Goal: Task Accomplishment & Management: Complete application form

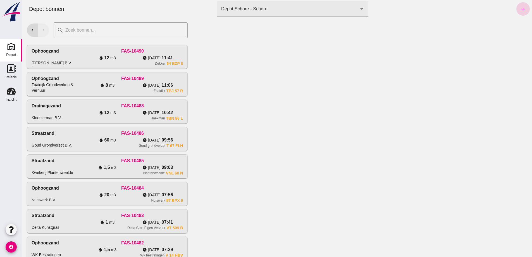
click link "add"
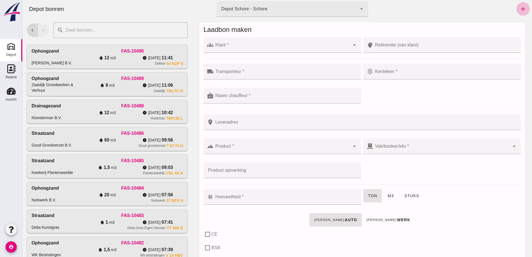
click input "Klant *"
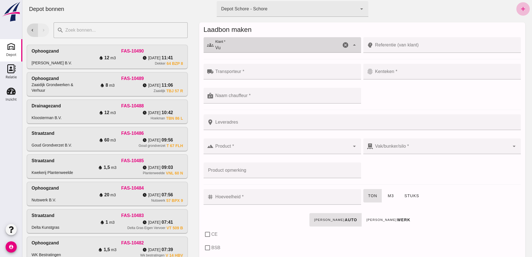
type input "V"
type input "van Vulpen"
click at [263, 67] on body "chevron_left [GEOGRAPHIC_DATA] Schore - Schore da4e762a-ddf1-4556-b2ca-bcf6277d…" at bounding box center [277, 128] width 510 height 257
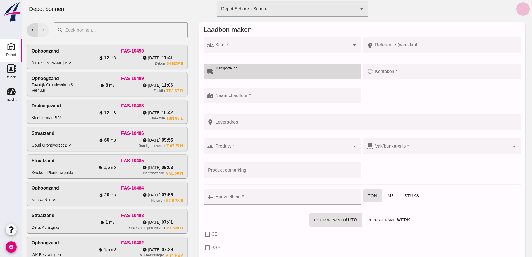
click div
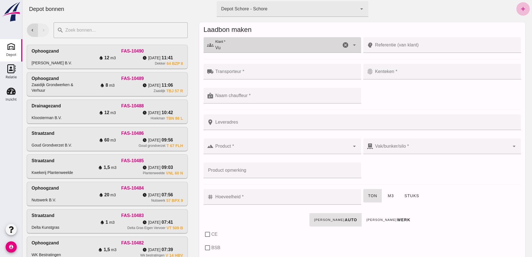
type input "V"
type input "van vulpen"
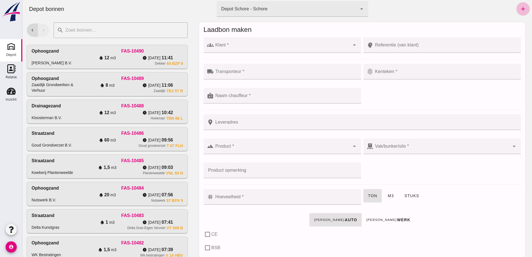
click div
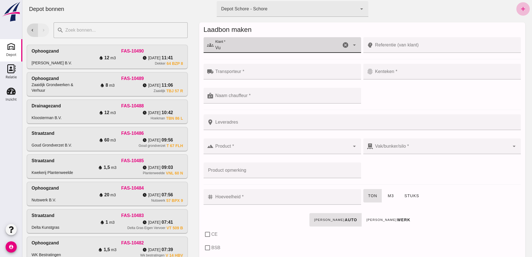
type input "V"
click input "vanVulpen"
click input "van Vulpen"
type input "van Vulpen"
